Goal: Find specific page/section: Locate a particular part of the current website

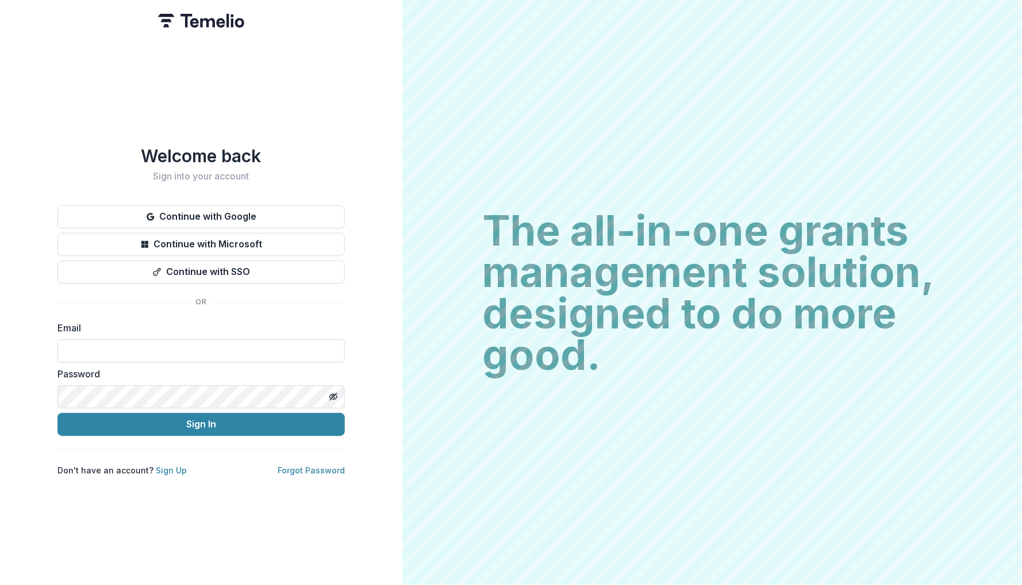
type input "**********"
click at [201, 419] on button "Sign In" at bounding box center [200, 424] width 287 height 23
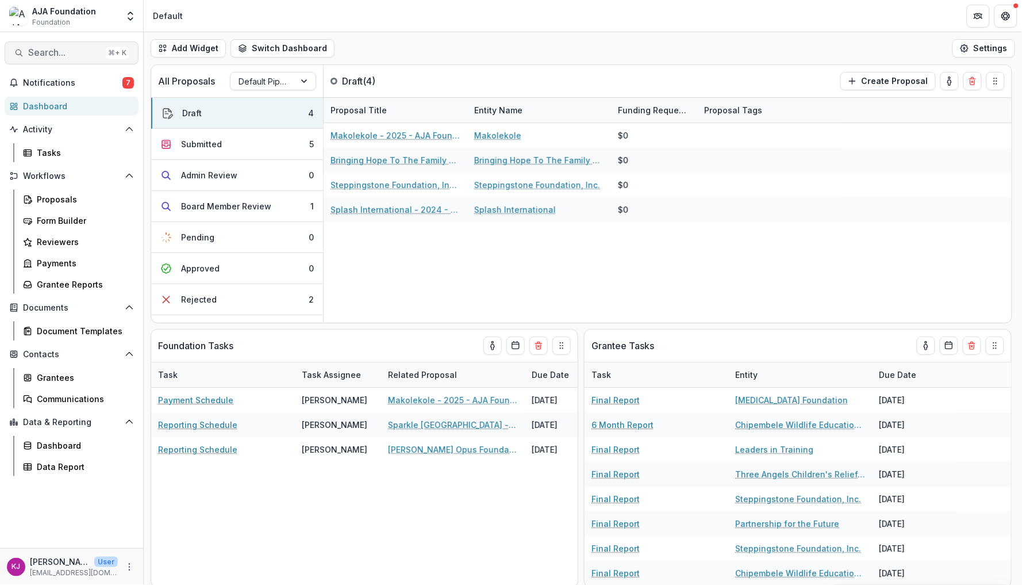
click at [91, 56] on span "Search..." at bounding box center [64, 52] width 73 height 11
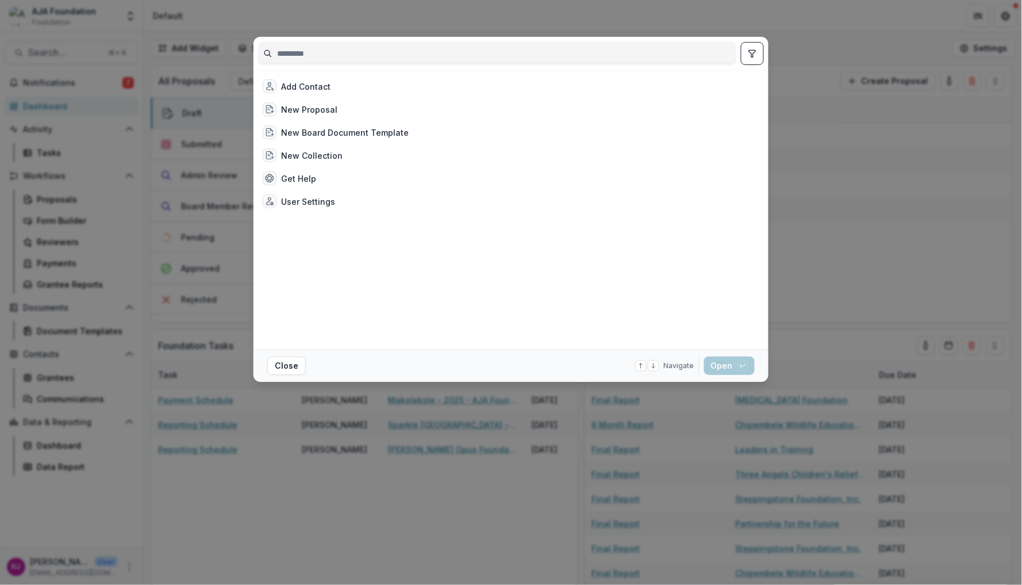
click at [794, 32] on div "Add Contact New Proposal New Board Document Template New Collection Get Help Us…" at bounding box center [511, 292] width 1022 height 585
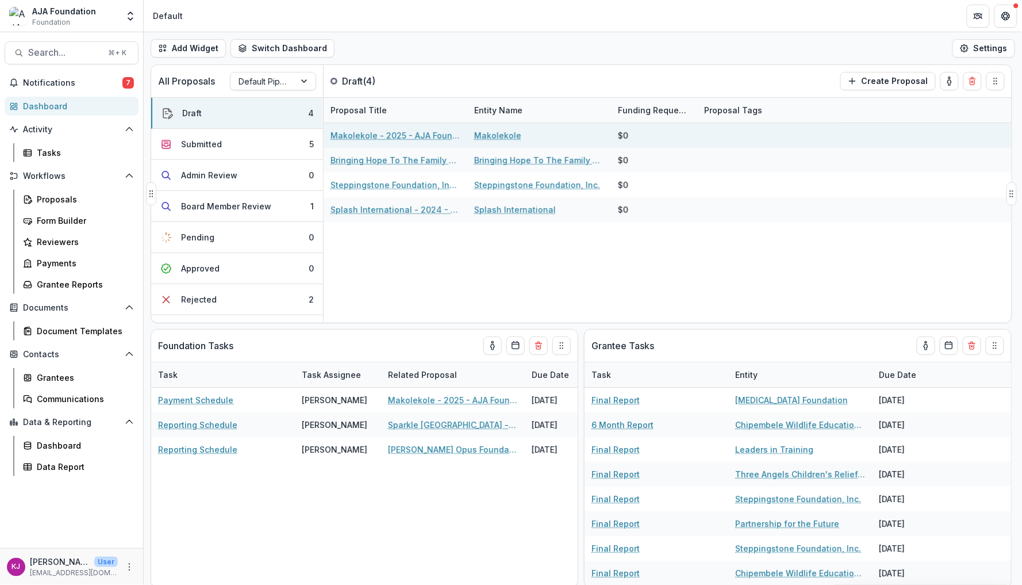
click at [405, 137] on link "Makolekole - 2025 - AJA Foundation Grant Application" at bounding box center [396, 135] width 130 height 12
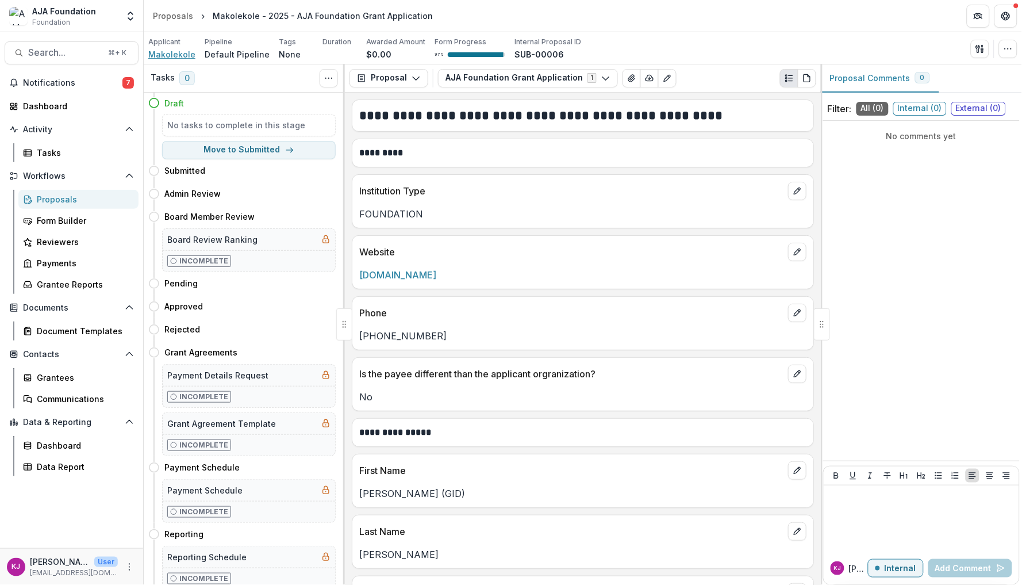
click at [182, 53] on span "Makolekole" at bounding box center [171, 54] width 47 height 12
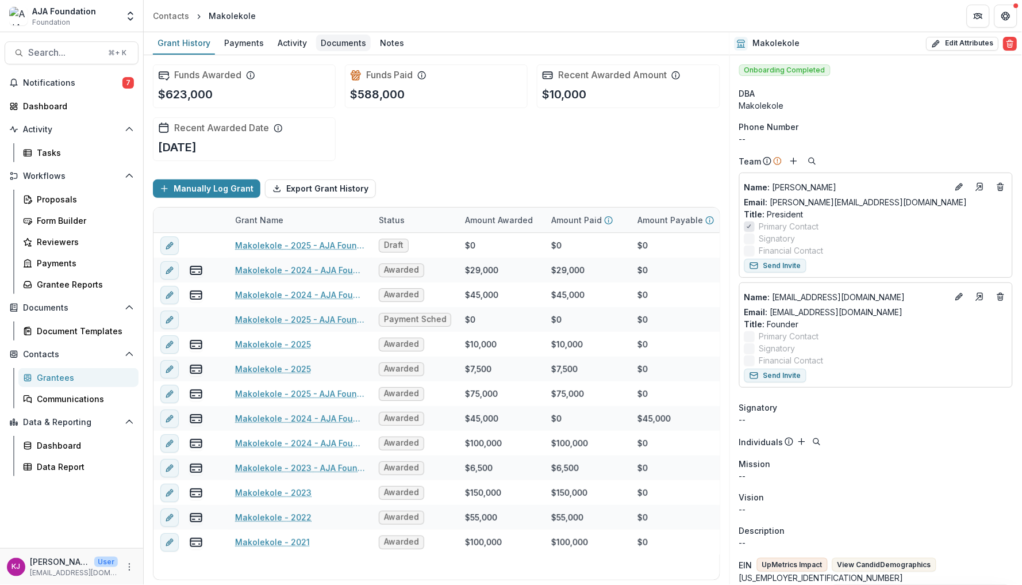
click at [360, 40] on div "Documents" at bounding box center [343, 42] width 55 height 17
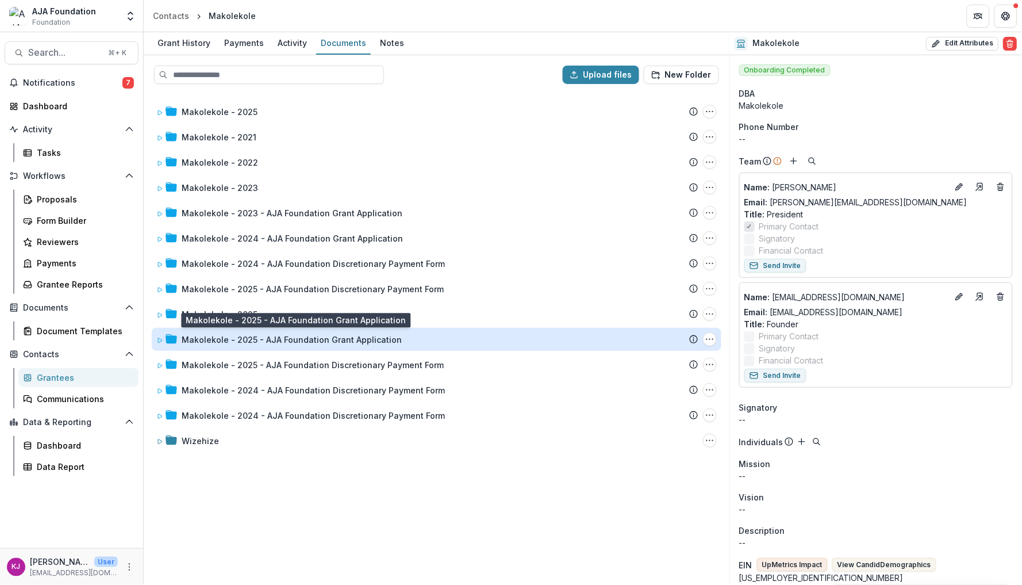
click at [268, 343] on div "Makolekole - 2025 - AJA Foundation Grant Application" at bounding box center [292, 339] width 220 height 12
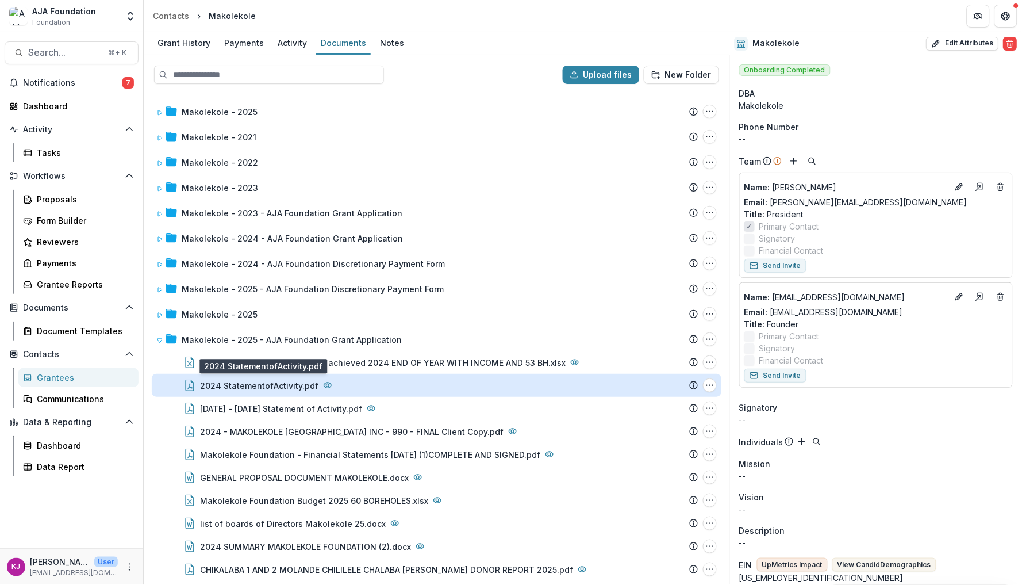
click at [273, 380] on div "2024 StatementofActivity.pdf" at bounding box center [259, 385] width 118 height 12
